Goal: Task Accomplishment & Management: Manage account settings

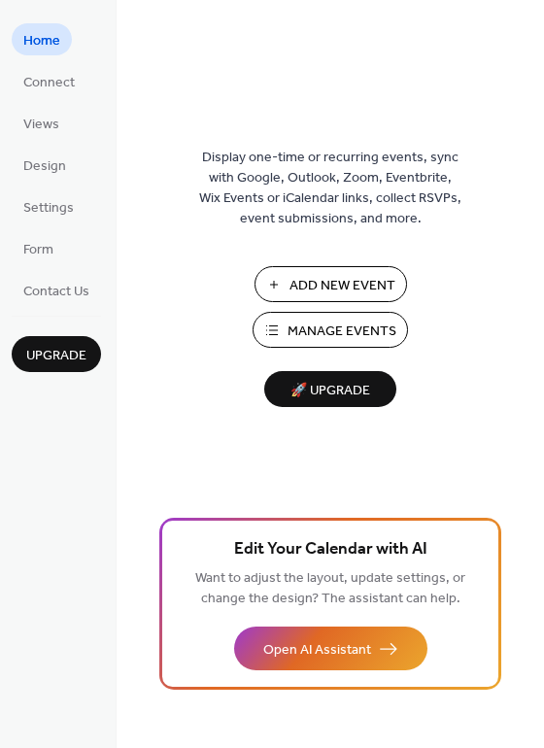
click at [312, 329] on span "Manage Events" at bounding box center [341, 331] width 109 height 20
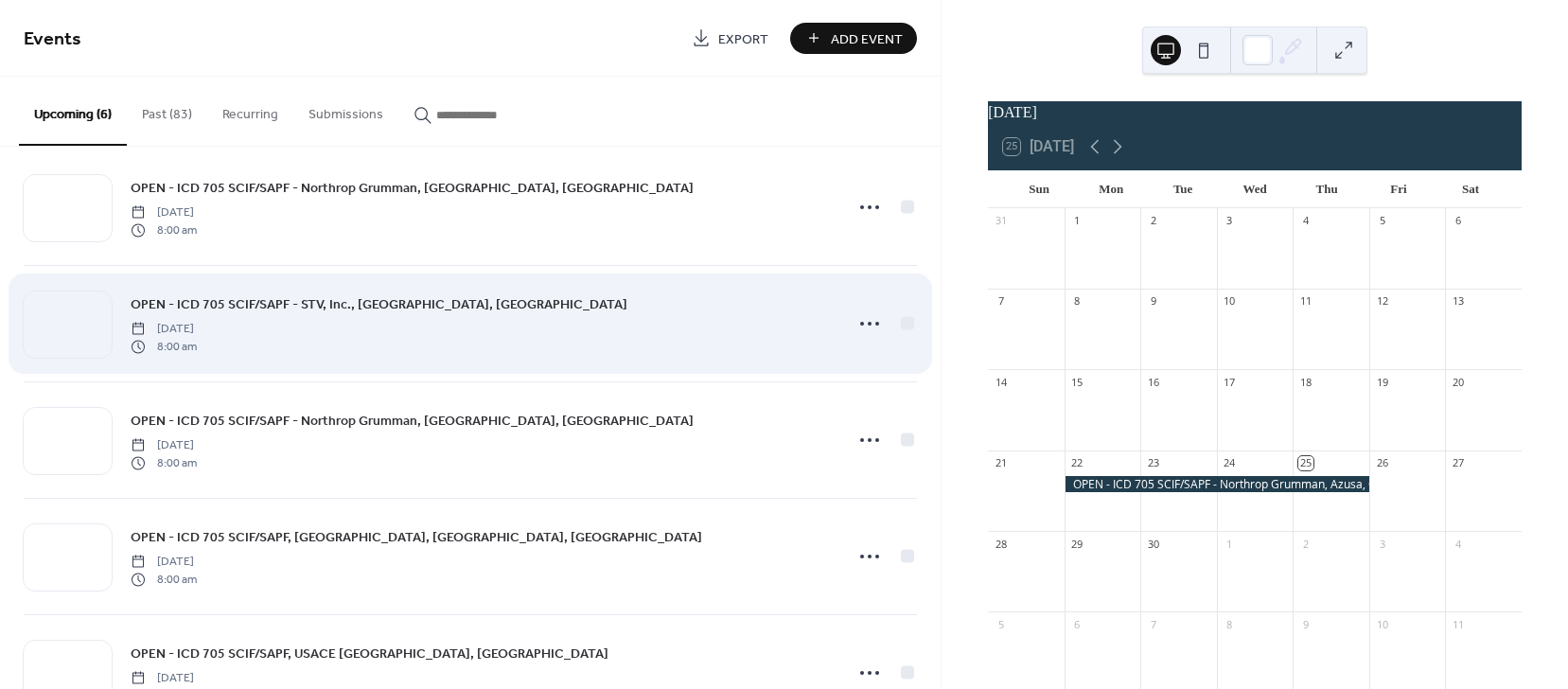
scroll to position [1, 0]
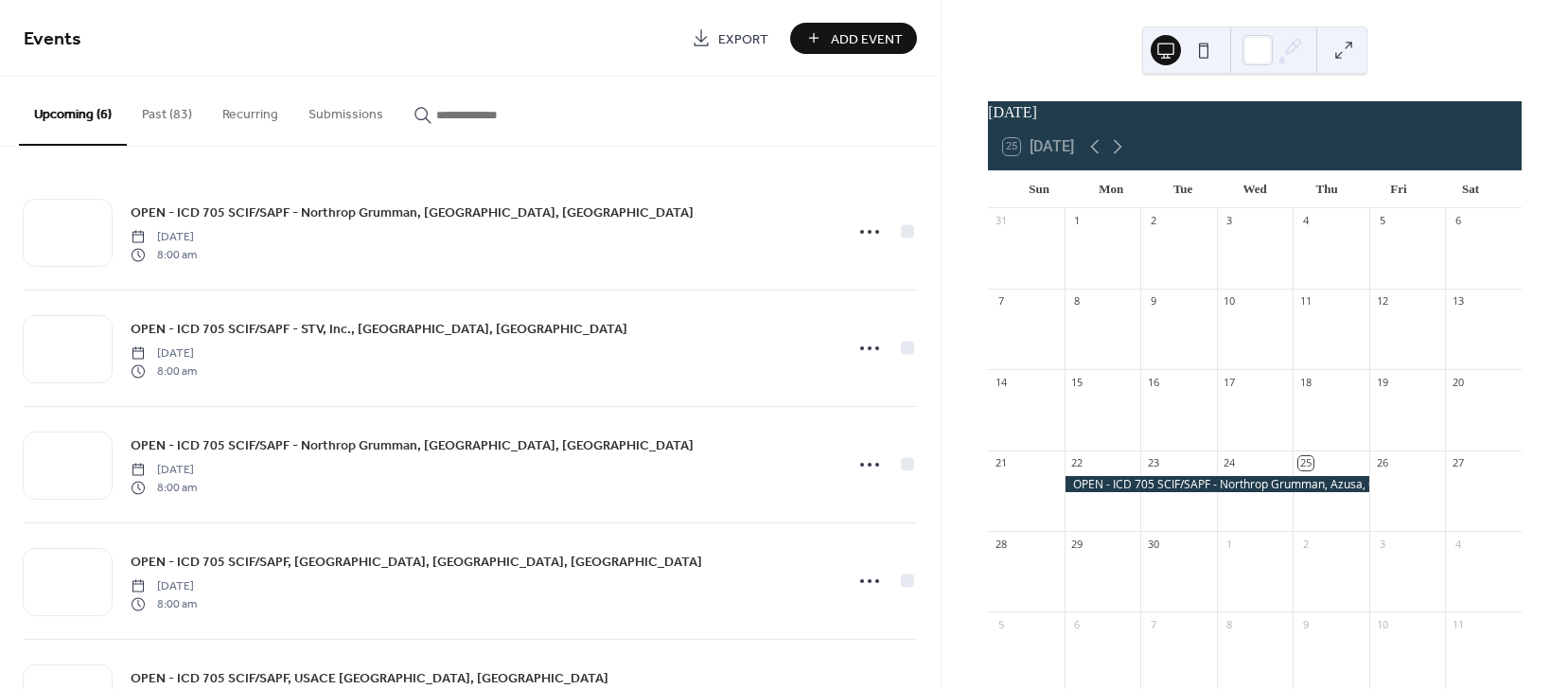
click at [852, 38] on span "Add Event" at bounding box center [867, 39] width 72 height 19
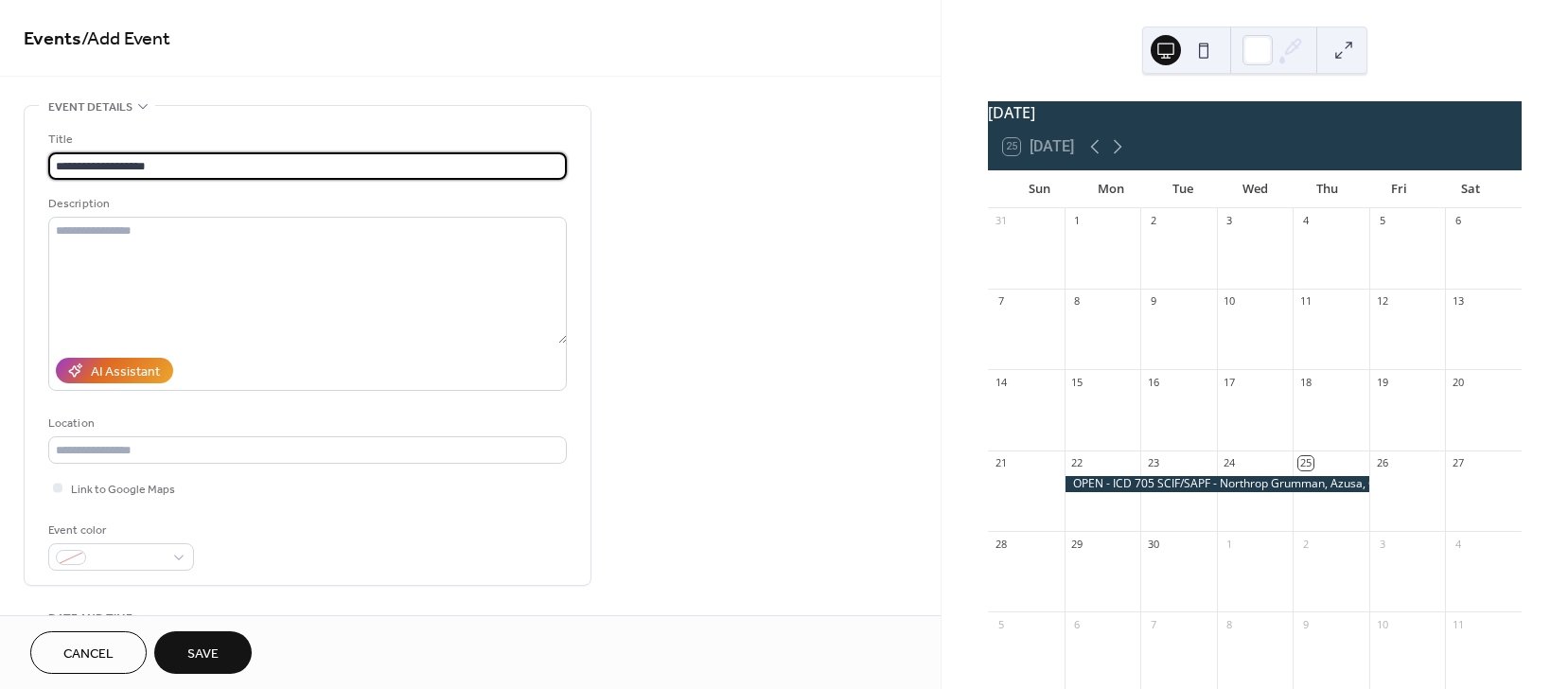
type input "**********"
click at [88, 656] on span "Cancel" at bounding box center [88, 654] width 50 height 19
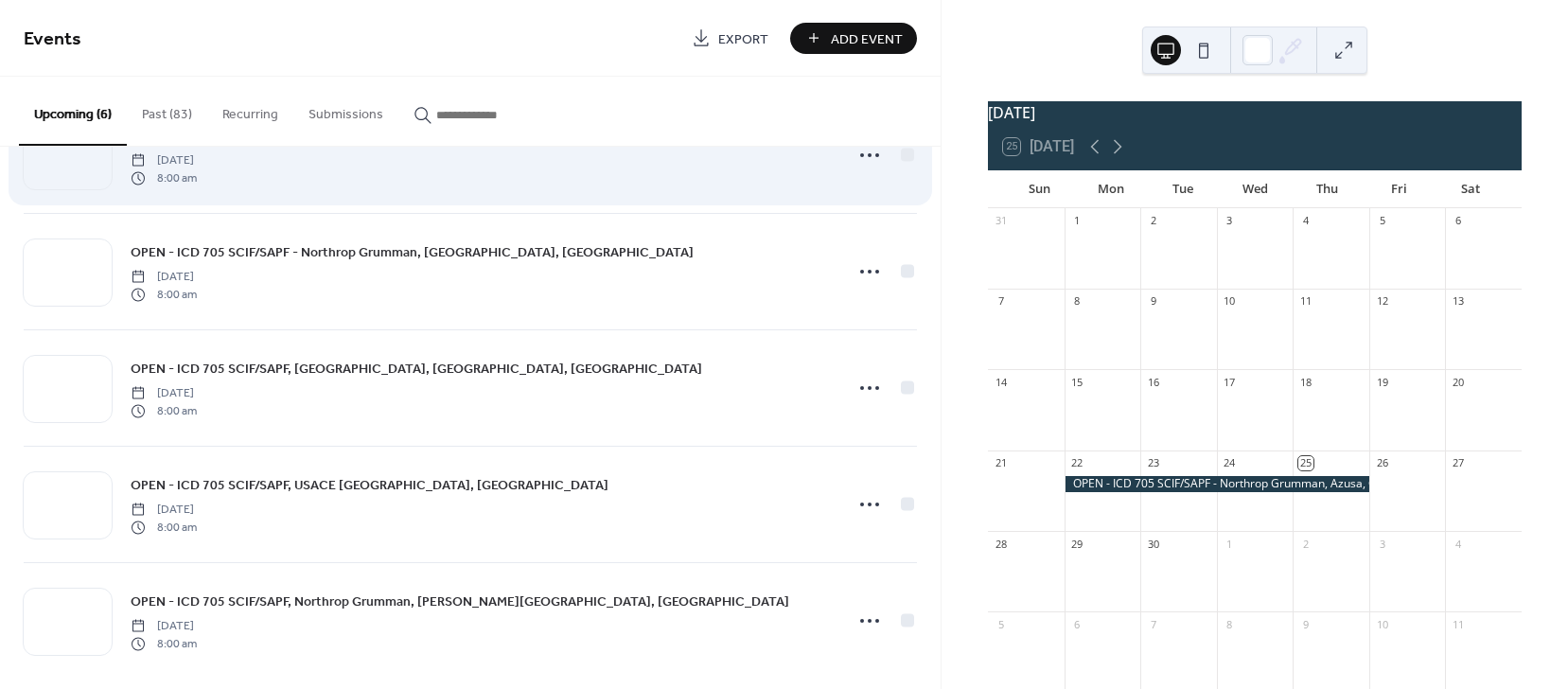
scroll to position [207, 0]
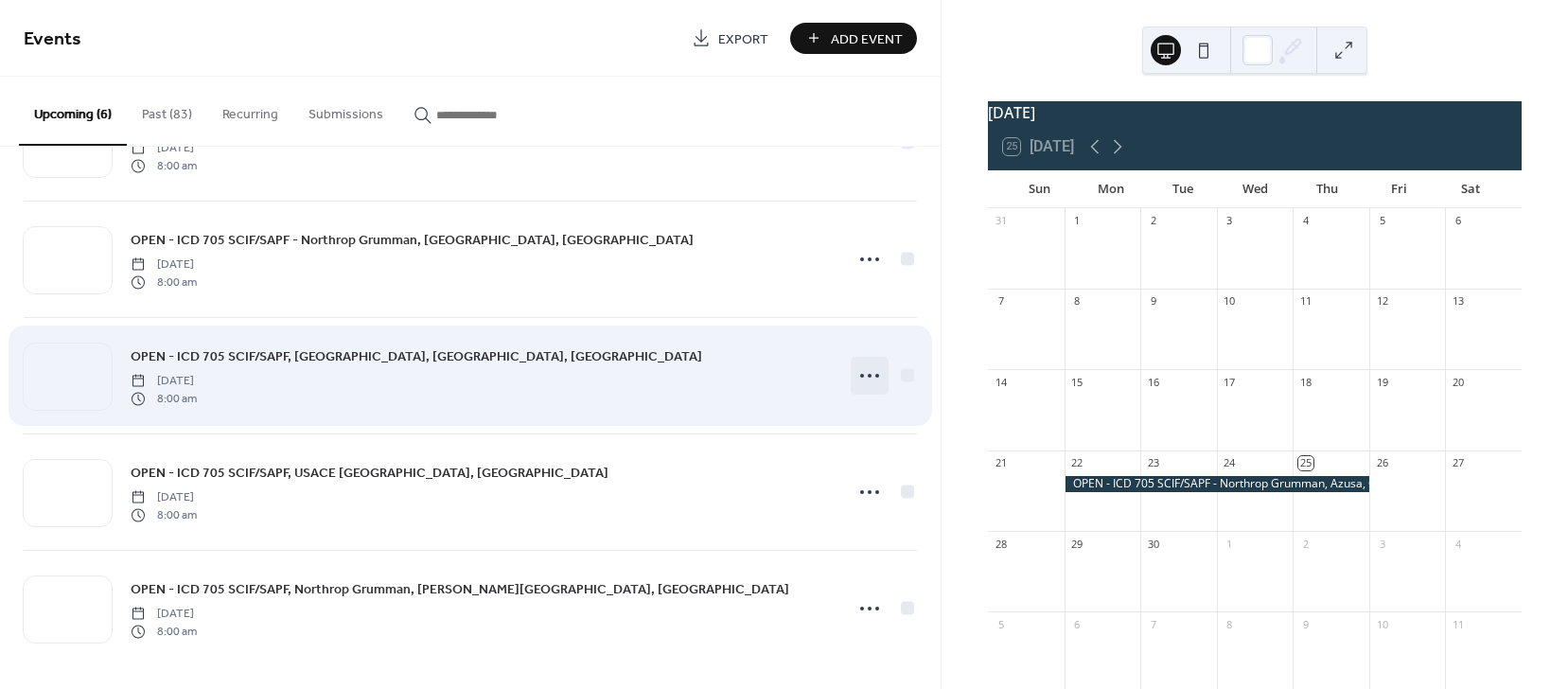
click at [867, 378] on icon at bounding box center [869, 375] width 30 height 30
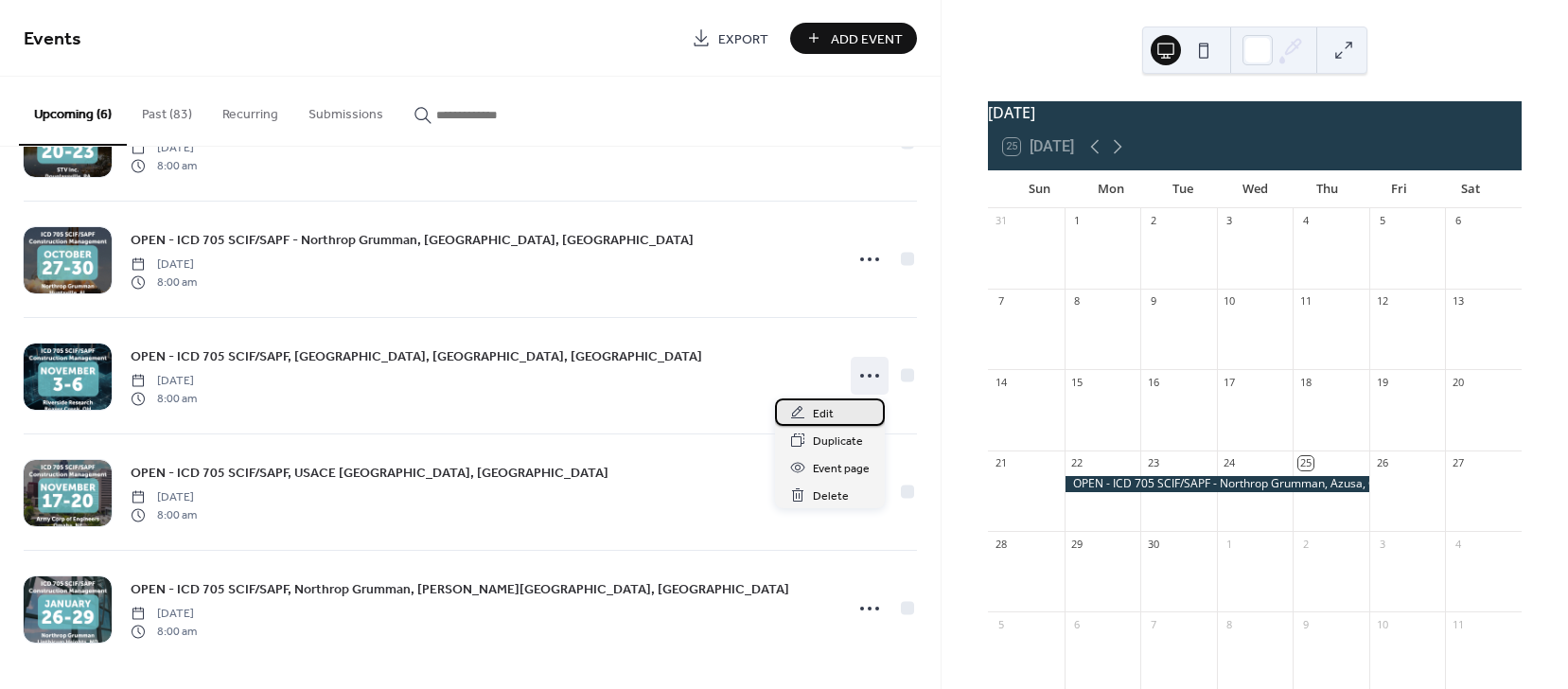
click at [823, 417] on span "Edit" at bounding box center [822, 414] width 20 height 19
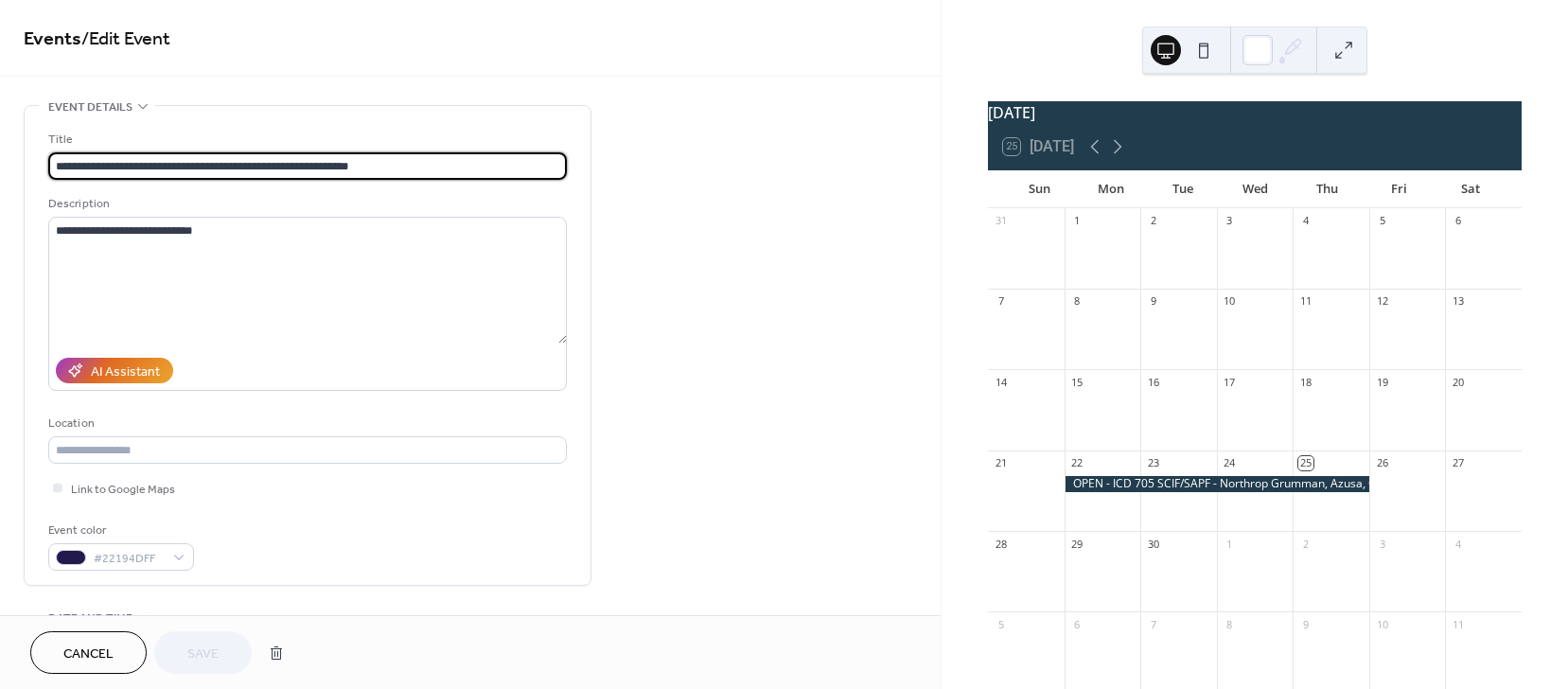
drag, startPoint x: 84, startPoint y: 168, endPoint x: 53, endPoint y: 170, distance: 31.1
click at [53, 170] on input "**********" at bounding box center [308, 166] width 518 height 27
type input "**********"
click at [170, 650] on button "Save" at bounding box center [203, 653] width 97 height 43
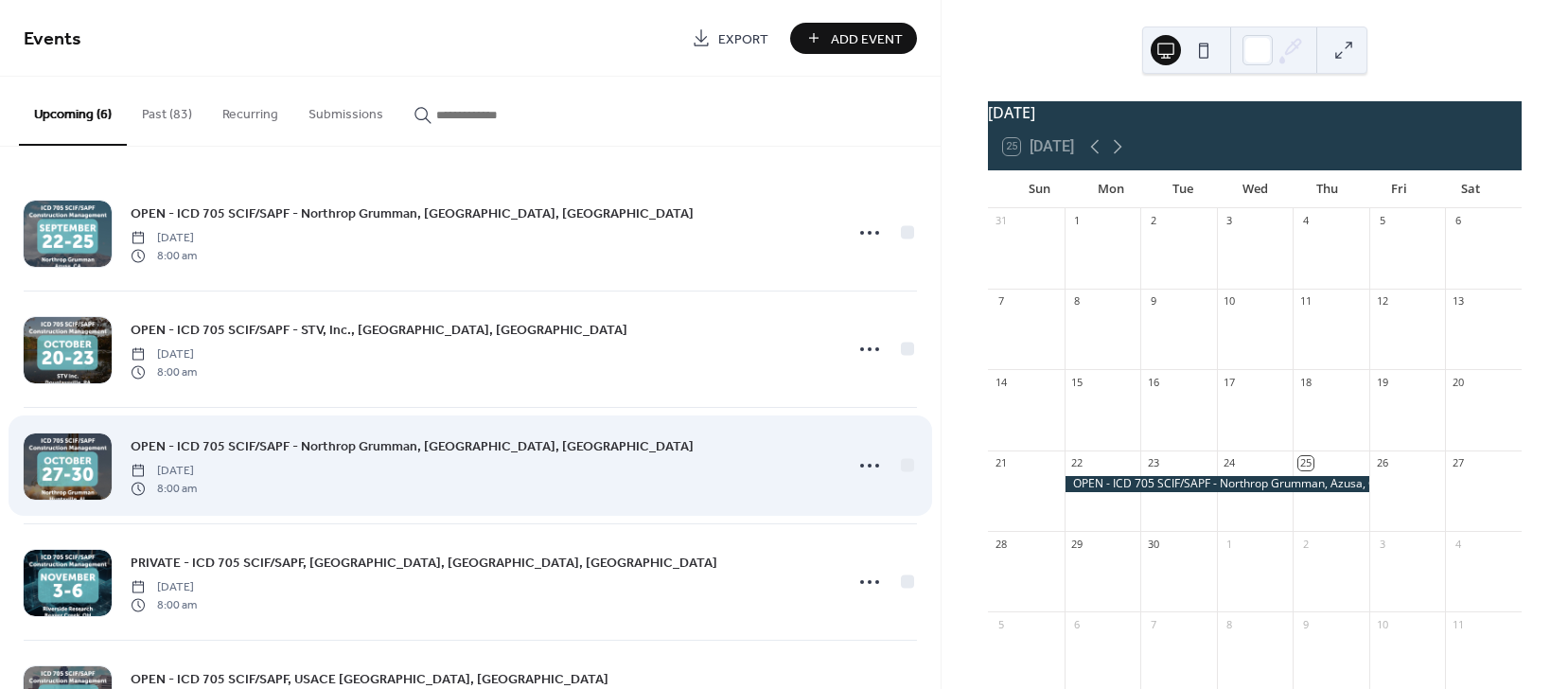
scroll to position [212, 0]
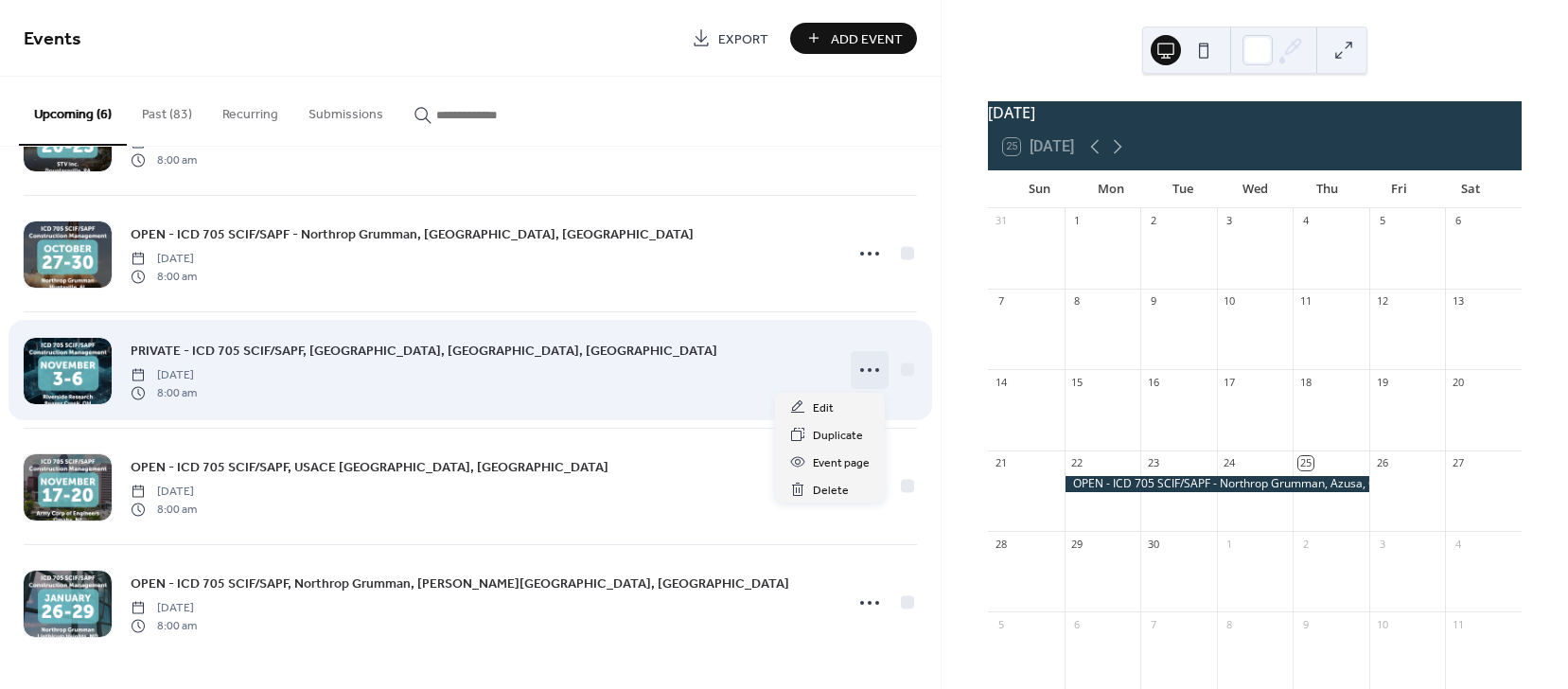
click at [863, 373] on icon at bounding box center [869, 369] width 30 height 30
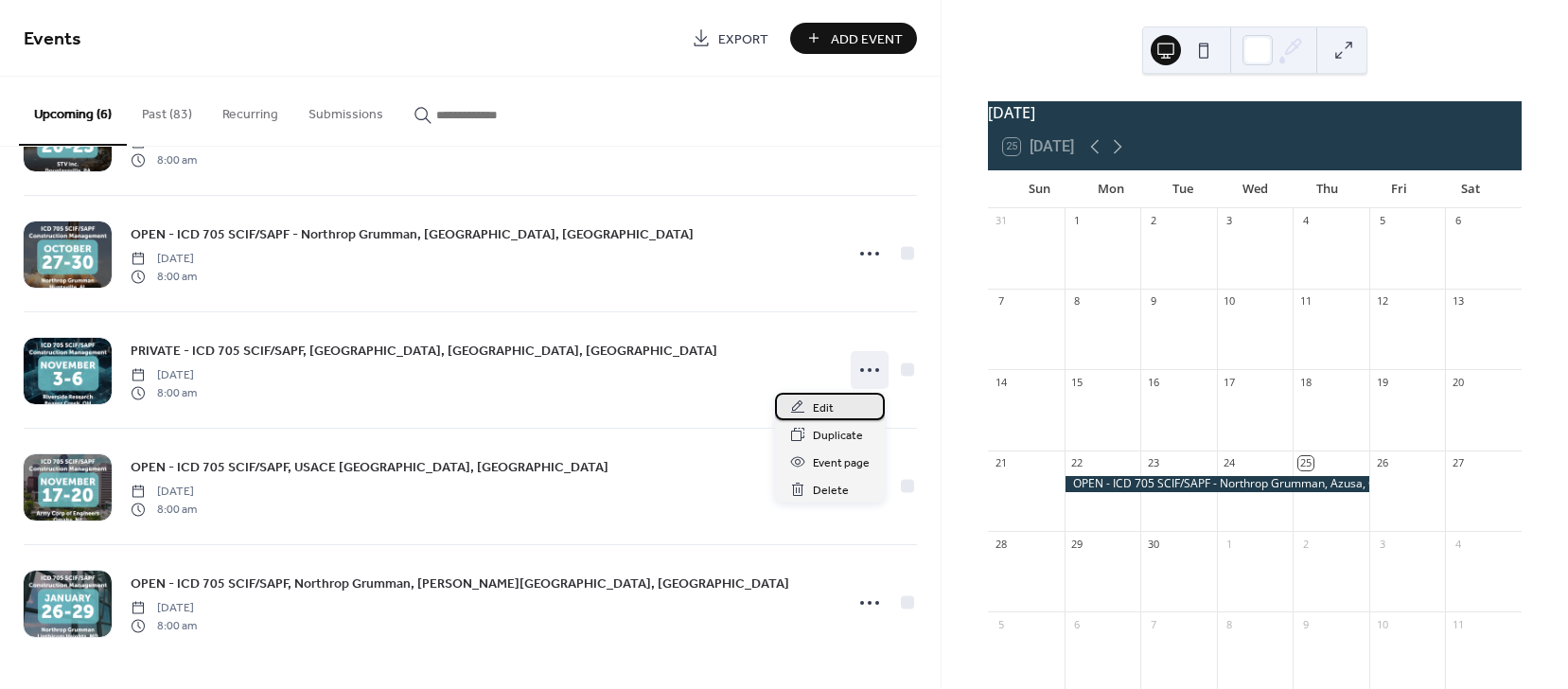
click at [807, 401] on div "Edit" at bounding box center [829, 406] width 110 height 27
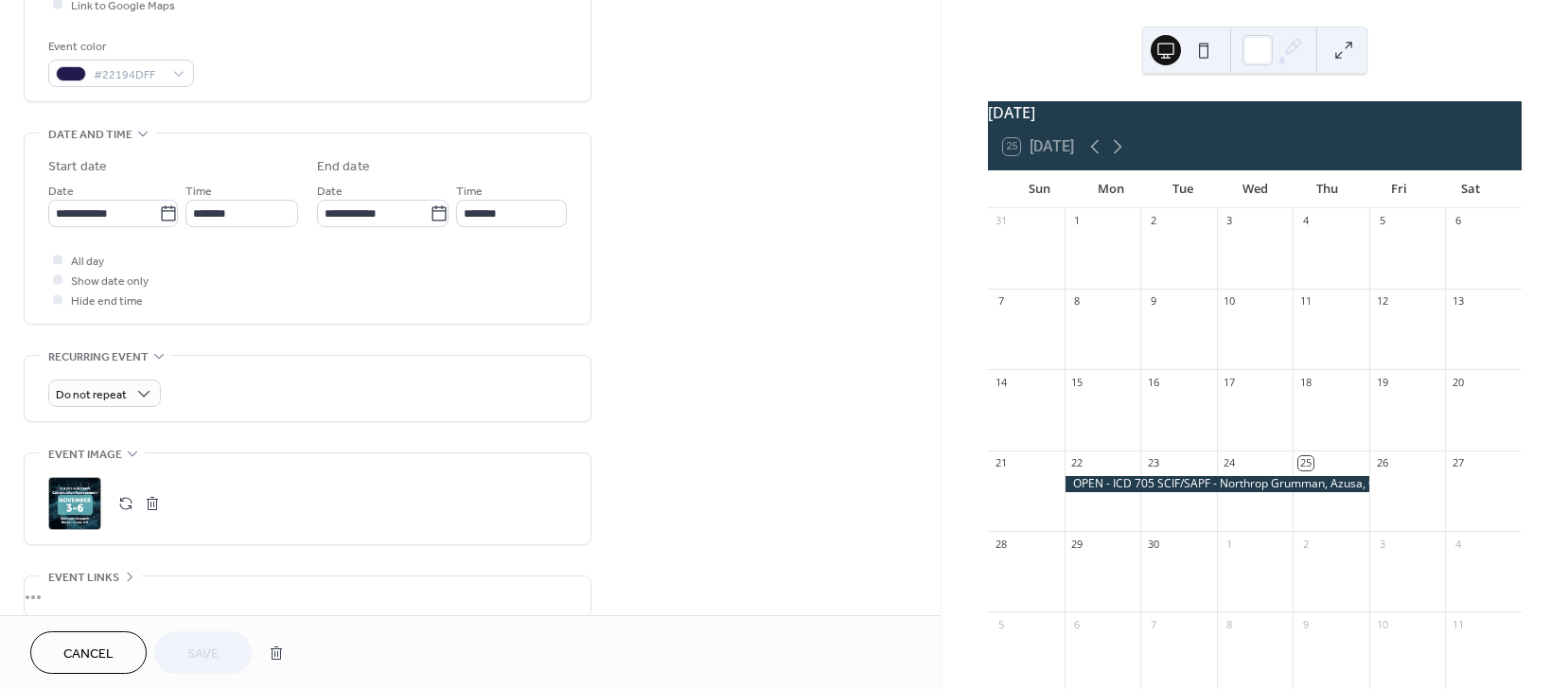
scroll to position [496, 0]
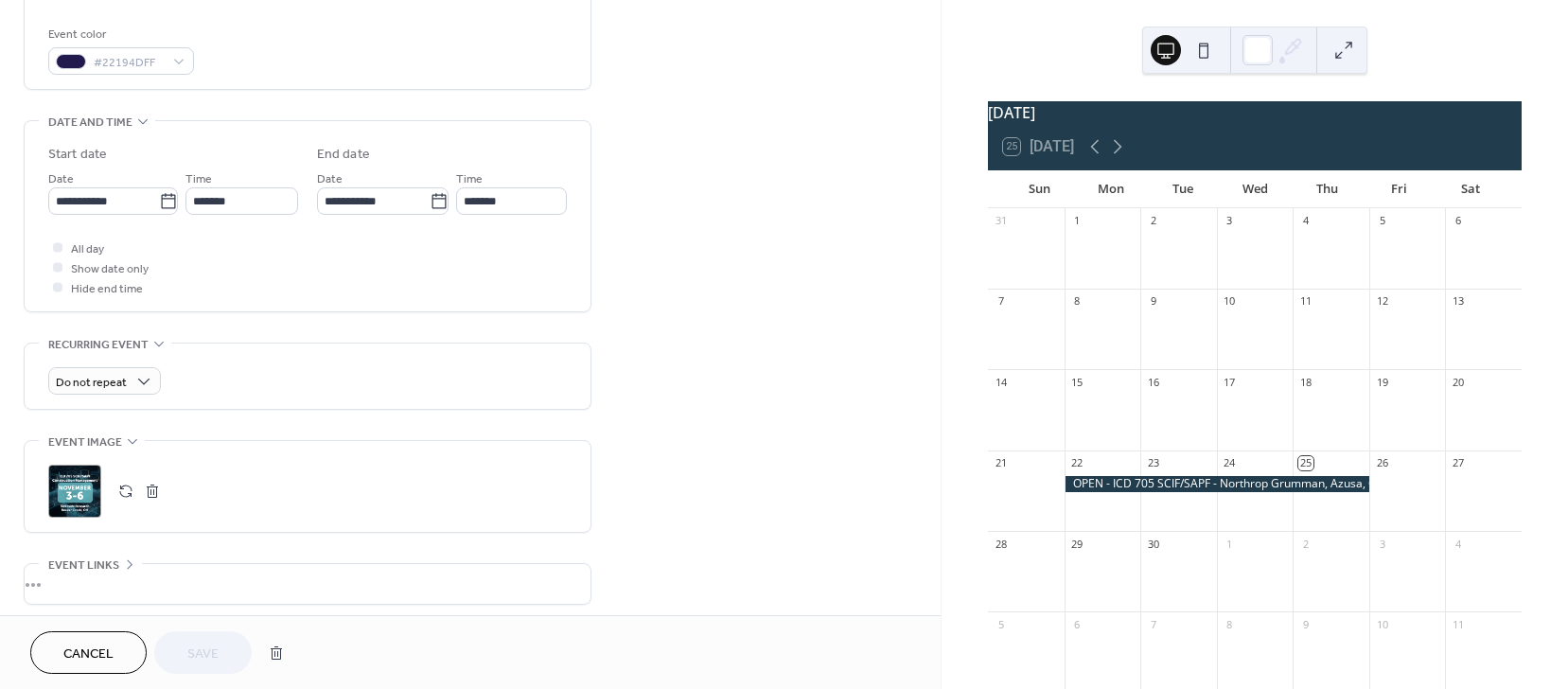
click at [80, 489] on div ";" at bounding box center [75, 491] width 53 height 53
